Goal: Book appointment/travel/reservation

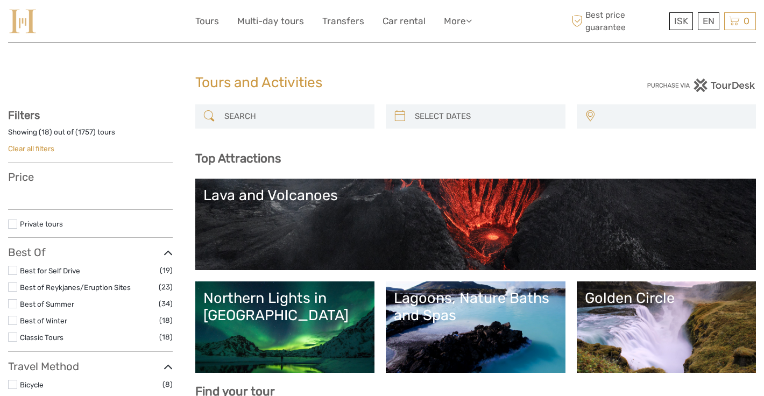
select select
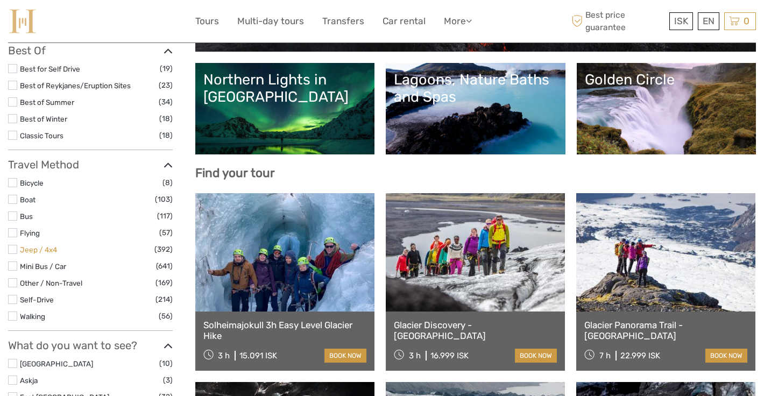
click at [33, 247] on link "Jeep / 4x4" at bounding box center [38, 249] width 37 height 9
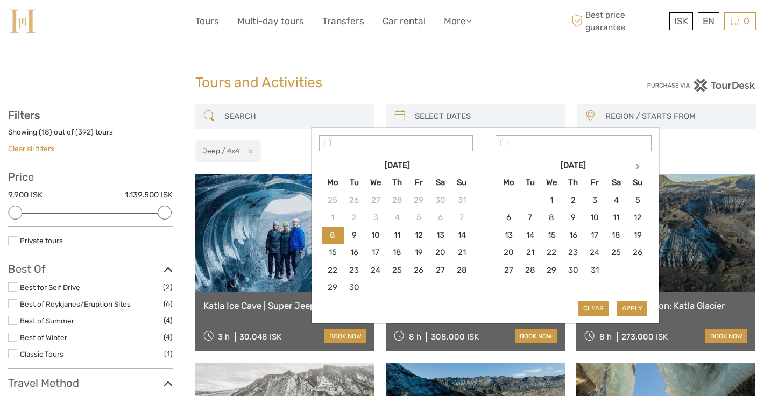
type input "[DATE]"
click at [472, 117] on input "search" at bounding box center [486, 116] width 150 height 19
click at [635, 165] on th at bounding box center [638, 165] width 22 height 17
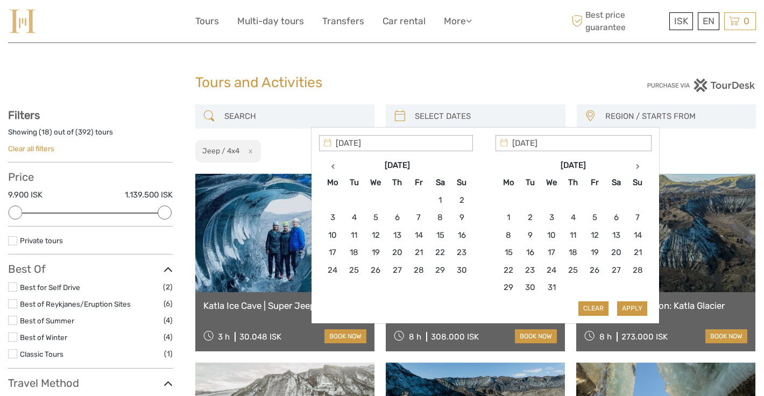
click at [635, 165] on th at bounding box center [638, 165] width 22 height 17
type input "[DATE]"
click at [625, 306] on button "Apply" at bounding box center [632, 308] width 30 height 14
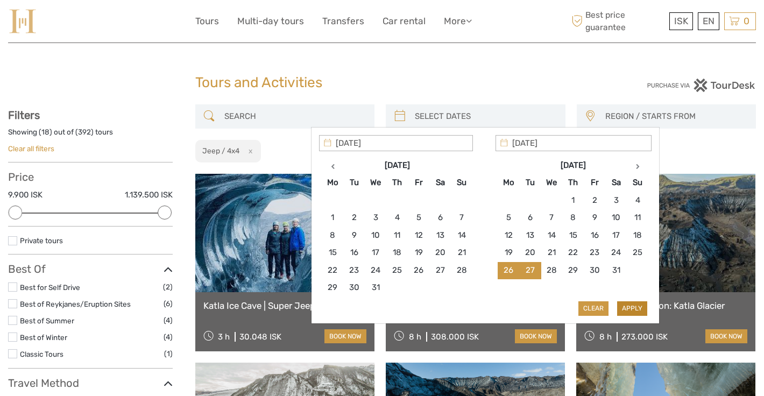
type input "[DATE] - [DATE]"
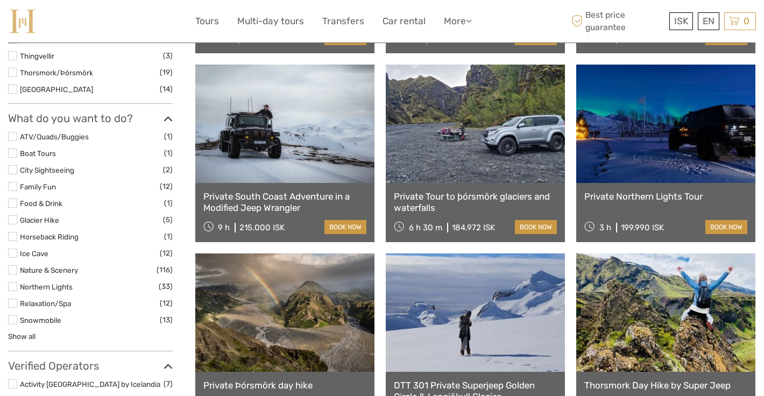
scroll to position [676, 0]
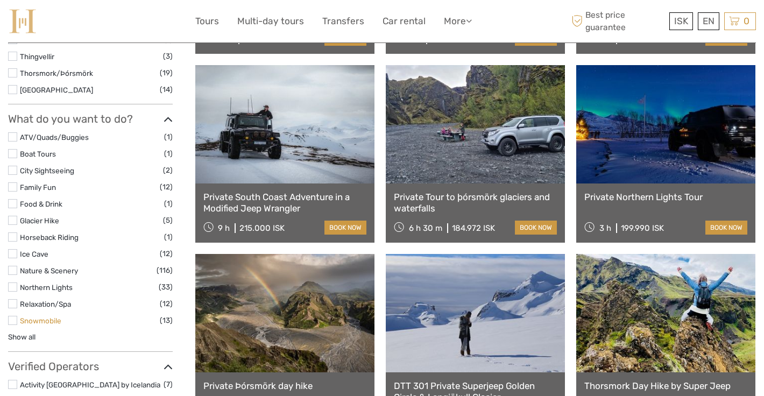
click at [37, 321] on link "Snowmobile" at bounding box center [40, 321] width 41 height 9
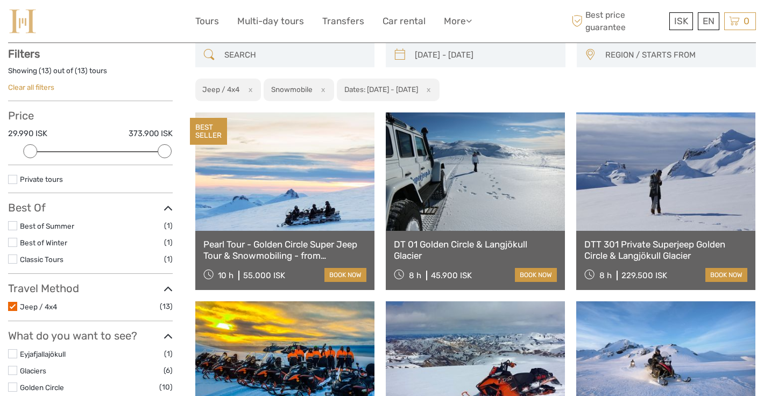
scroll to position [61, 0]
click at [12, 308] on label at bounding box center [12, 307] width 9 height 9
click at [0, 0] on input "checkbox" at bounding box center [0, 0] width 0 height 0
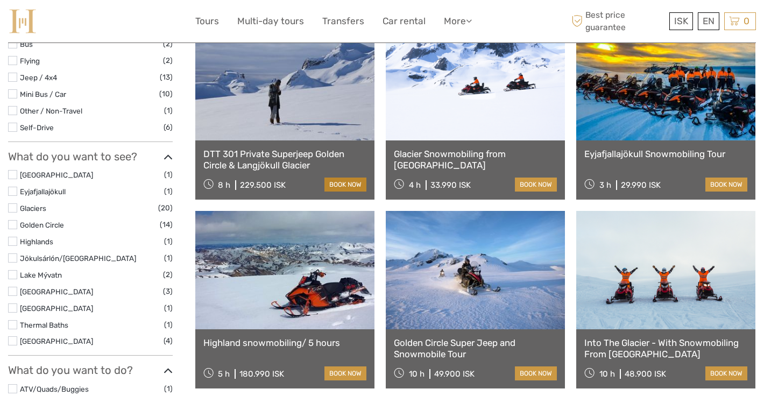
scroll to position [343, 0]
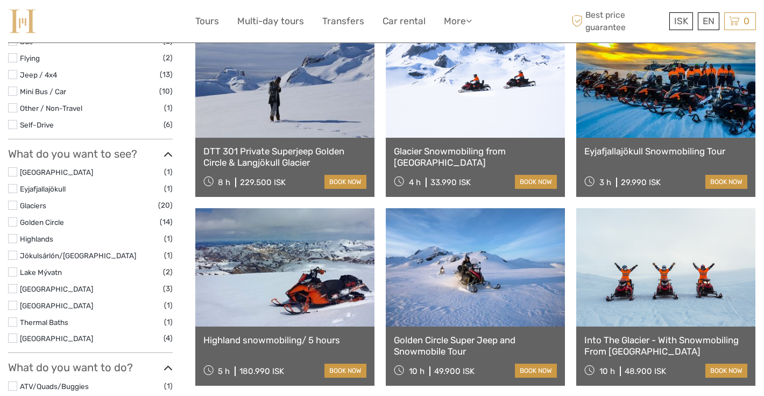
click at [640, 100] on link at bounding box center [666, 78] width 179 height 118
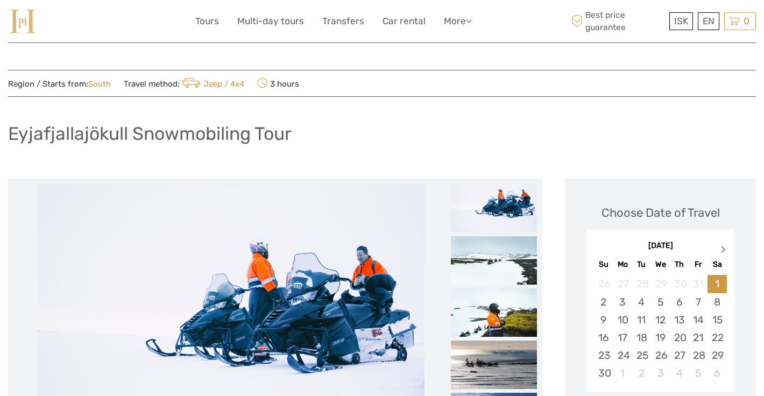
click at [724, 250] on span "Next Month" at bounding box center [724, 252] width 0 height 16
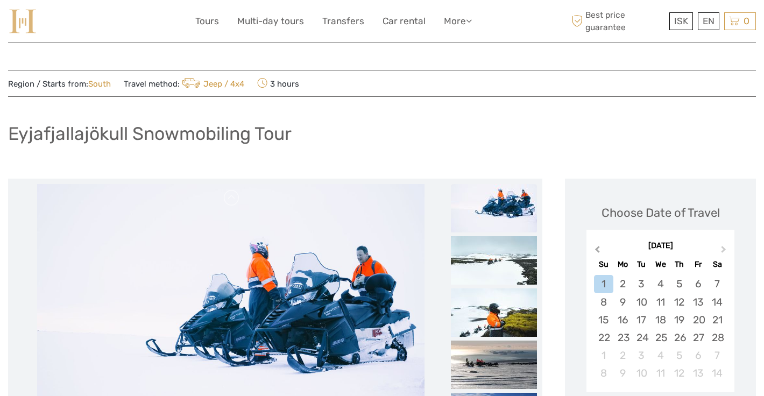
click at [598, 250] on span "Previous Month" at bounding box center [598, 252] width 0 height 16
click at [644, 354] on div "27" at bounding box center [642, 356] width 19 height 18
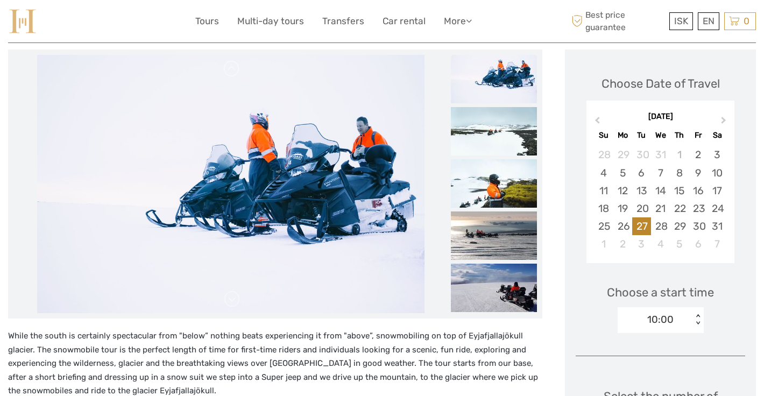
scroll to position [138, 0]
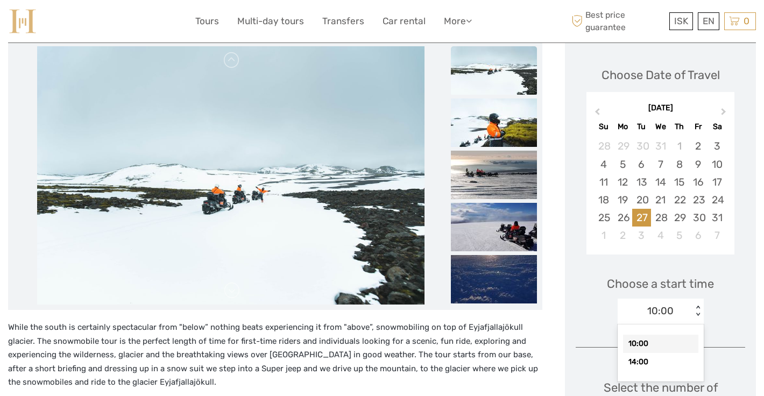
click at [693, 306] on div "10:00 < >" at bounding box center [661, 312] width 86 height 26
click at [650, 343] on div "10:00" at bounding box center [660, 344] width 75 height 18
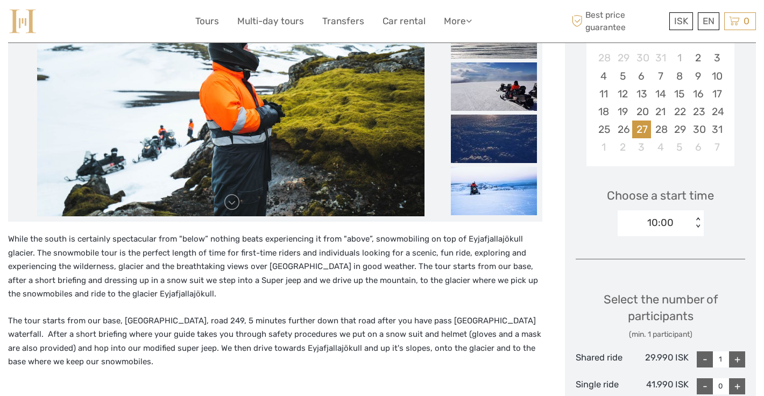
scroll to position [230, 0]
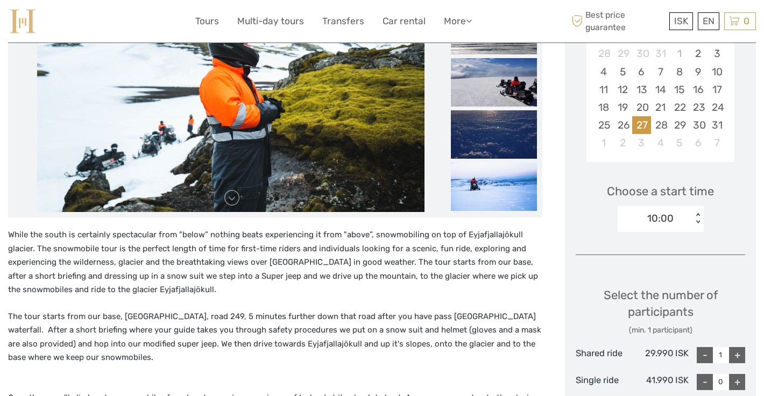
click at [742, 354] on div "+" at bounding box center [737, 355] width 16 height 16
type input "2"
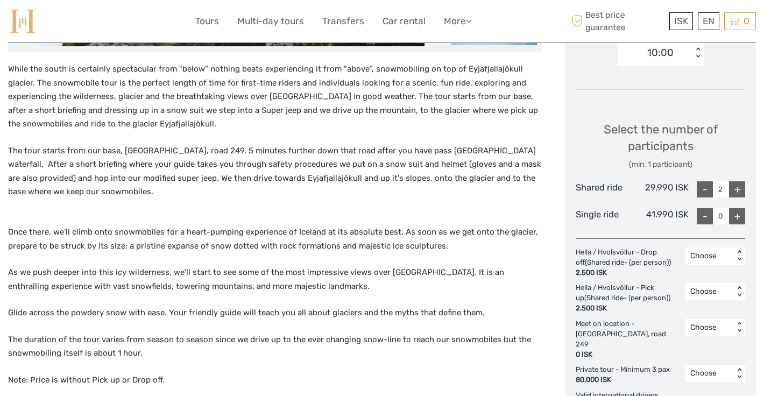
scroll to position [525, 0]
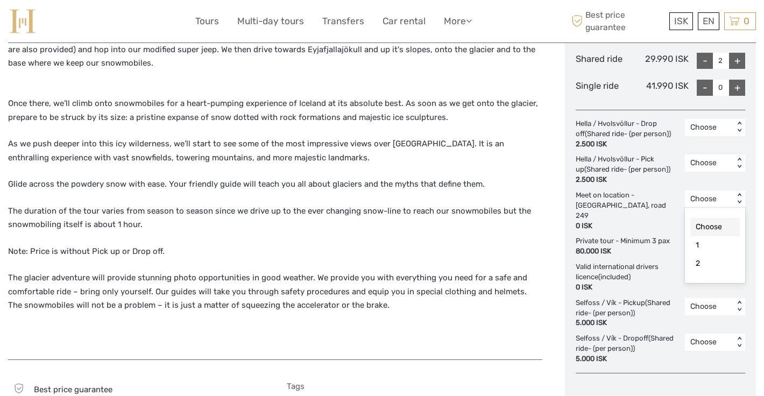
click at [730, 194] on div "Choose" at bounding box center [709, 199] width 49 height 13
click at [715, 220] on div "Choose" at bounding box center [716, 227] width 50 height 18
click at [737, 194] on div "< >" at bounding box center [739, 199] width 9 height 11
click at [710, 258] on div "2" at bounding box center [716, 264] width 50 height 18
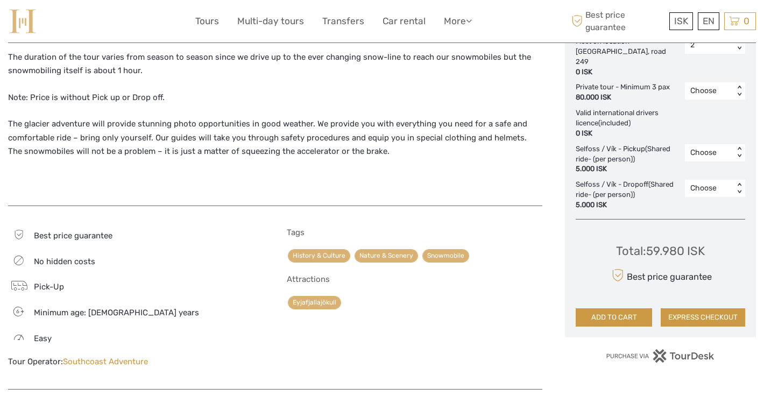
scroll to position [678, 0]
